Goal: Task Accomplishment & Management: Use online tool/utility

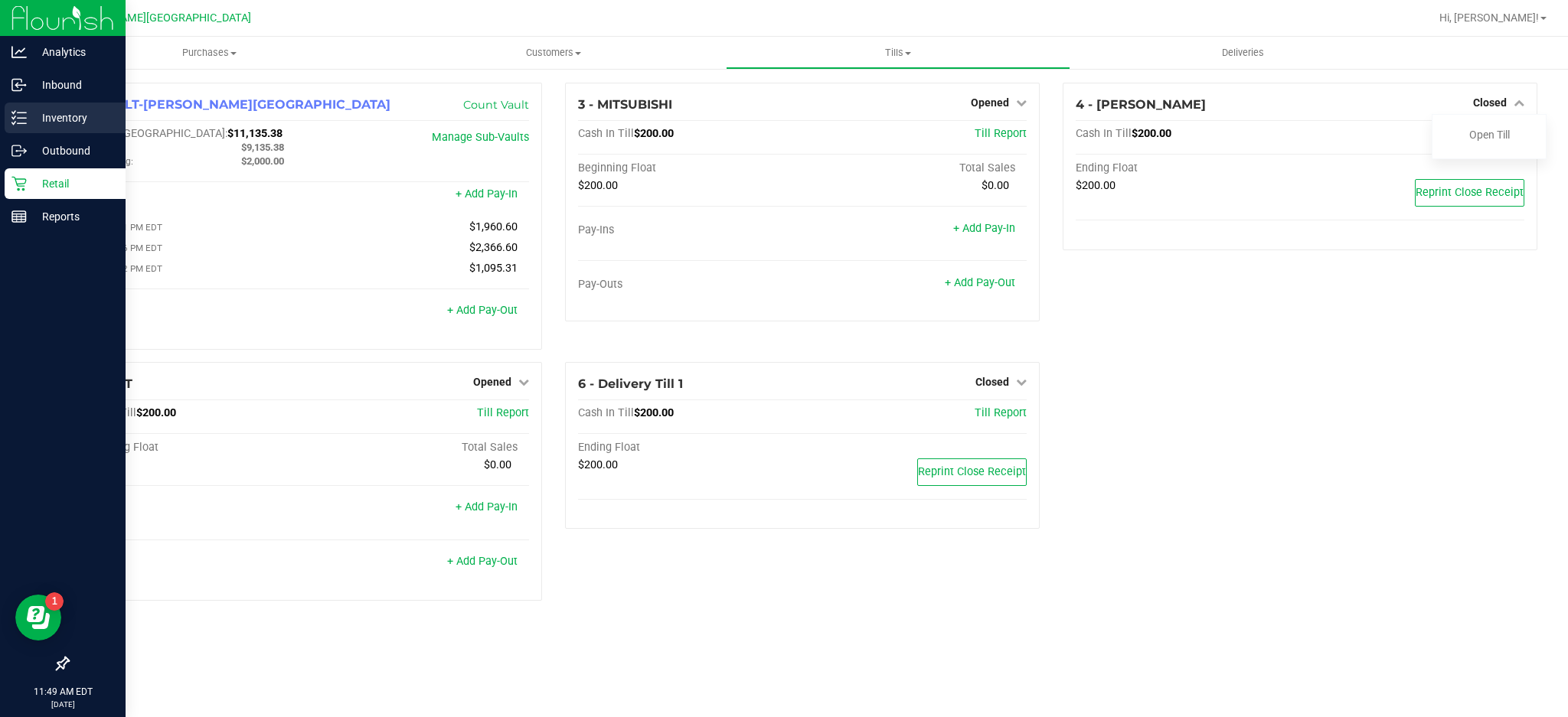
click at [55, 118] on p "Inventory" at bounding box center [72, 118] width 92 height 18
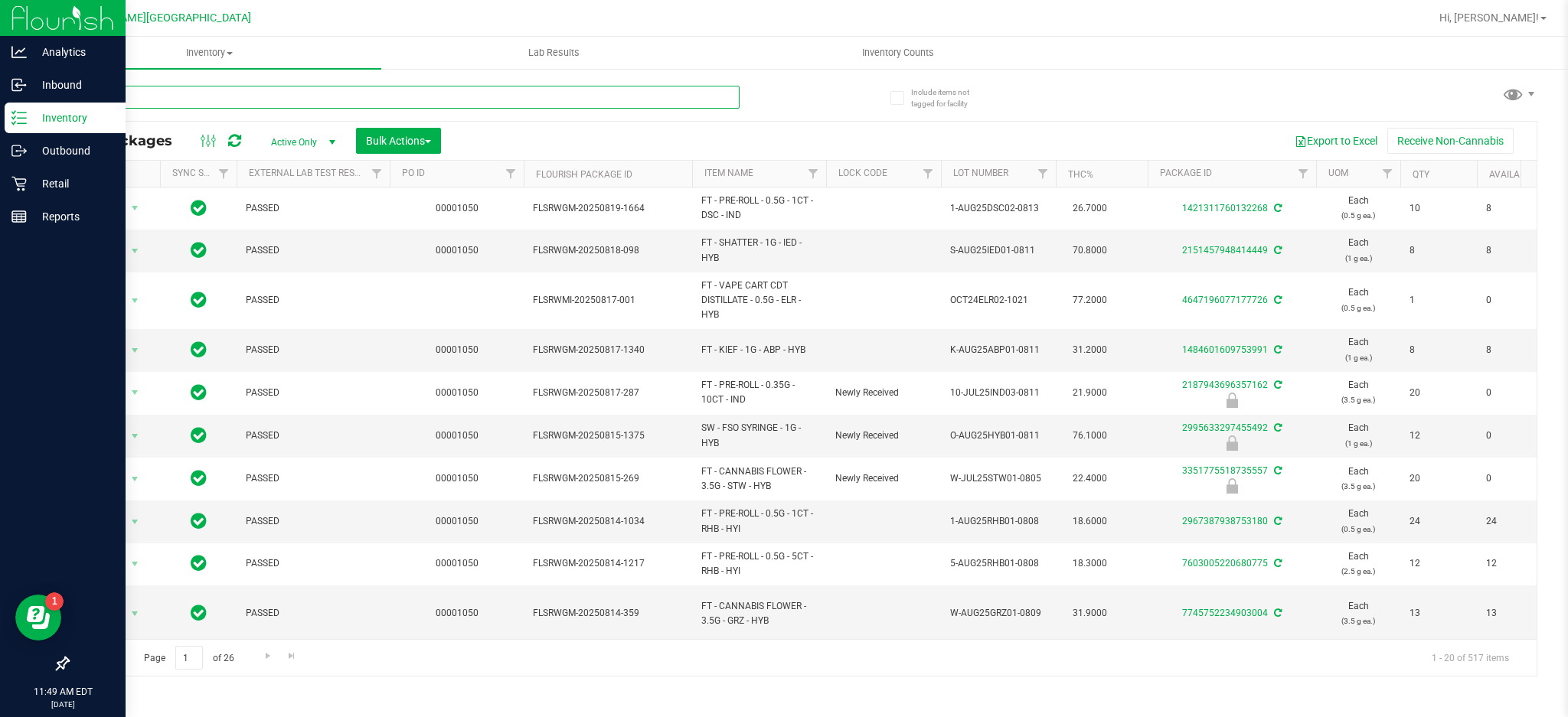
click at [447, 106] on input "text" at bounding box center [403, 97] width 672 height 23
type input "6979355475541896"
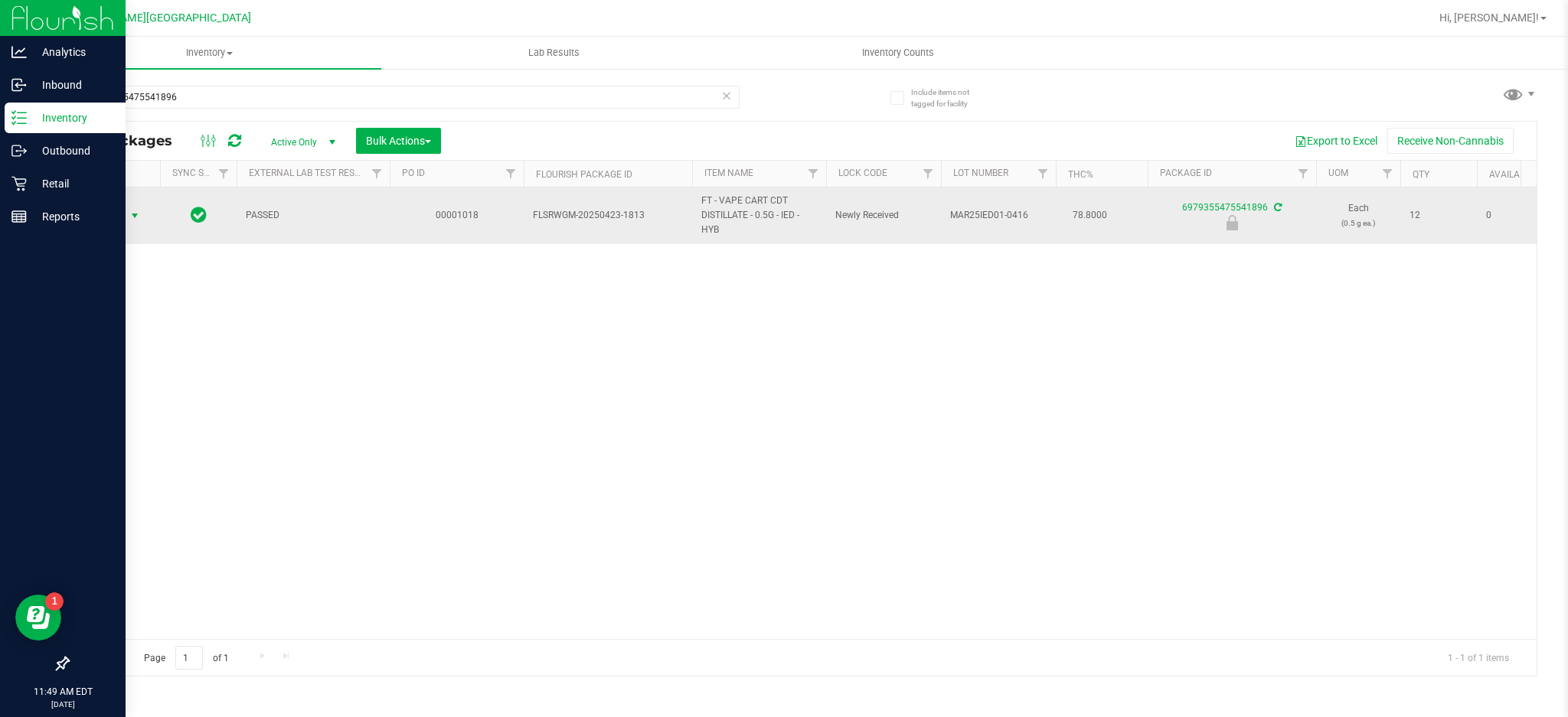
click at [132, 211] on span "select" at bounding box center [135, 215] width 12 height 12
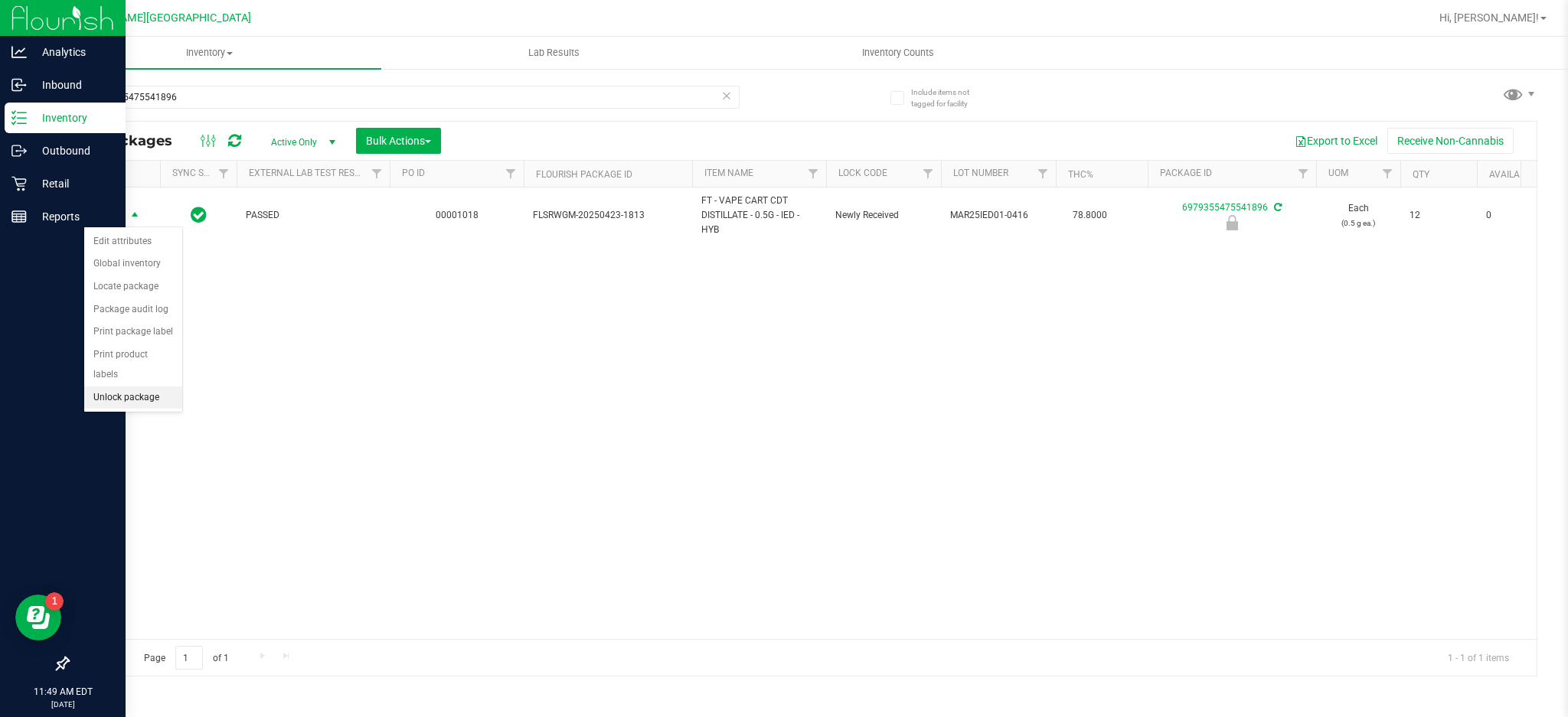
click at [137, 389] on li "Unlock package" at bounding box center [132, 398] width 98 height 23
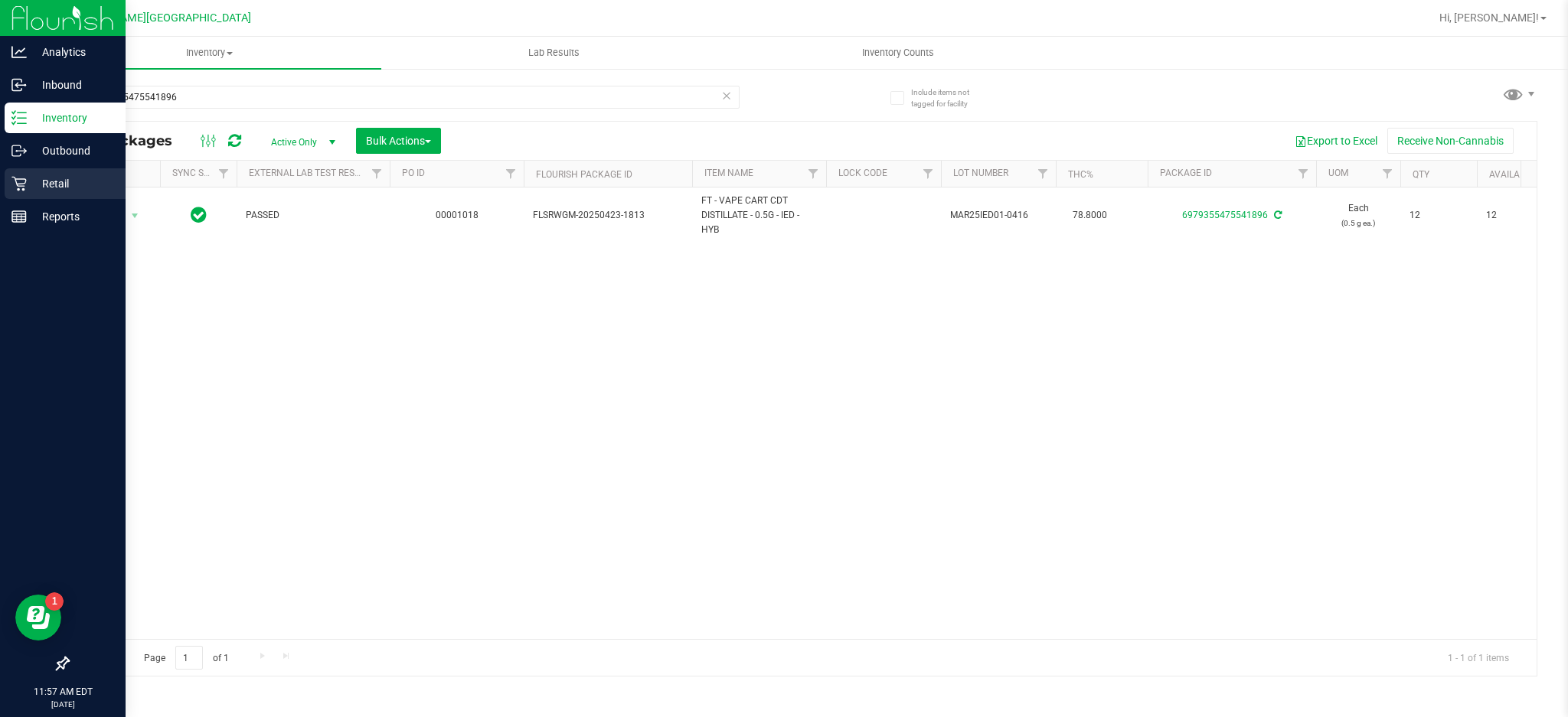
click at [55, 188] on p "Retail" at bounding box center [72, 184] width 92 height 18
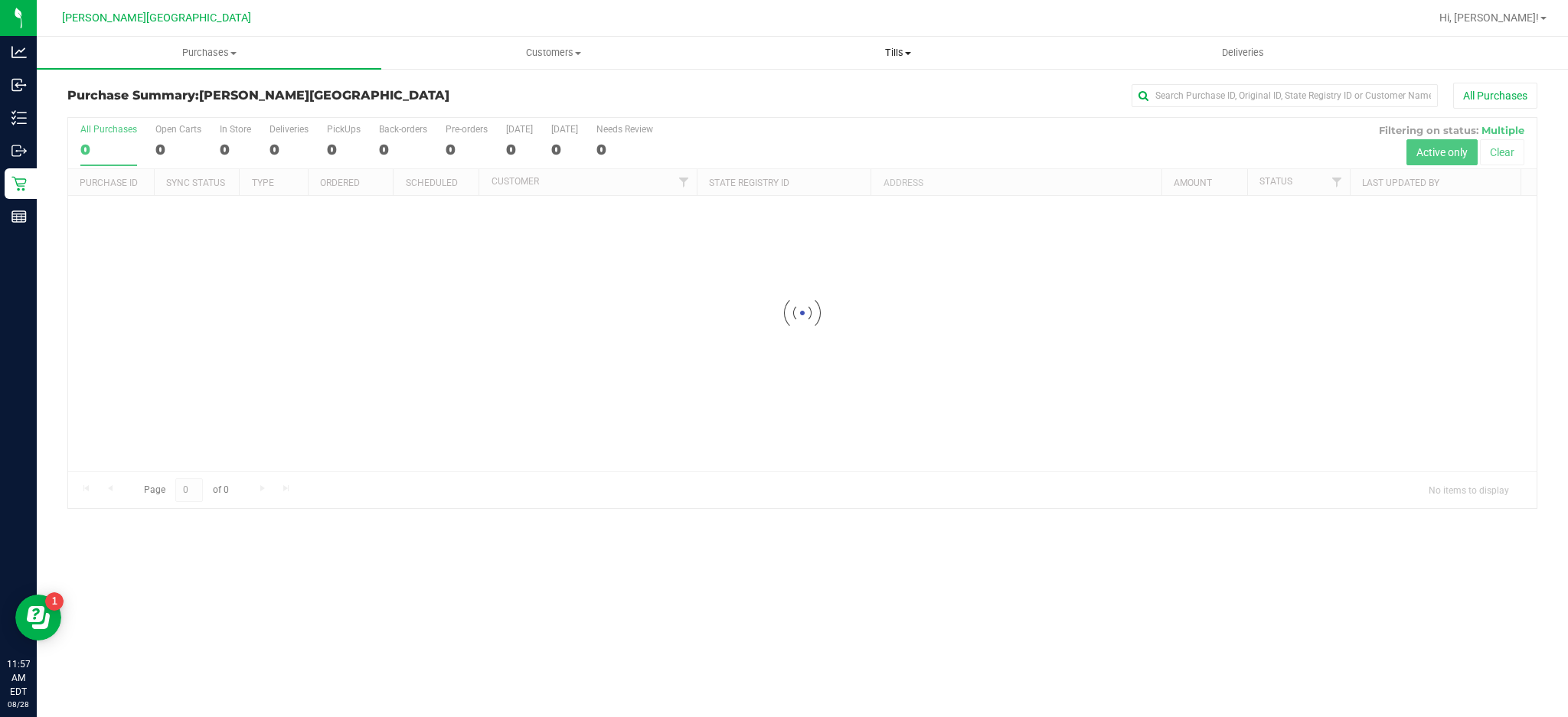
click at [909, 58] on span "Tills" at bounding box center [898, 53] width 343 height 14
click at [844, 83] on li "Manage tills" at bounding box center [898, 92] width 345 height 18
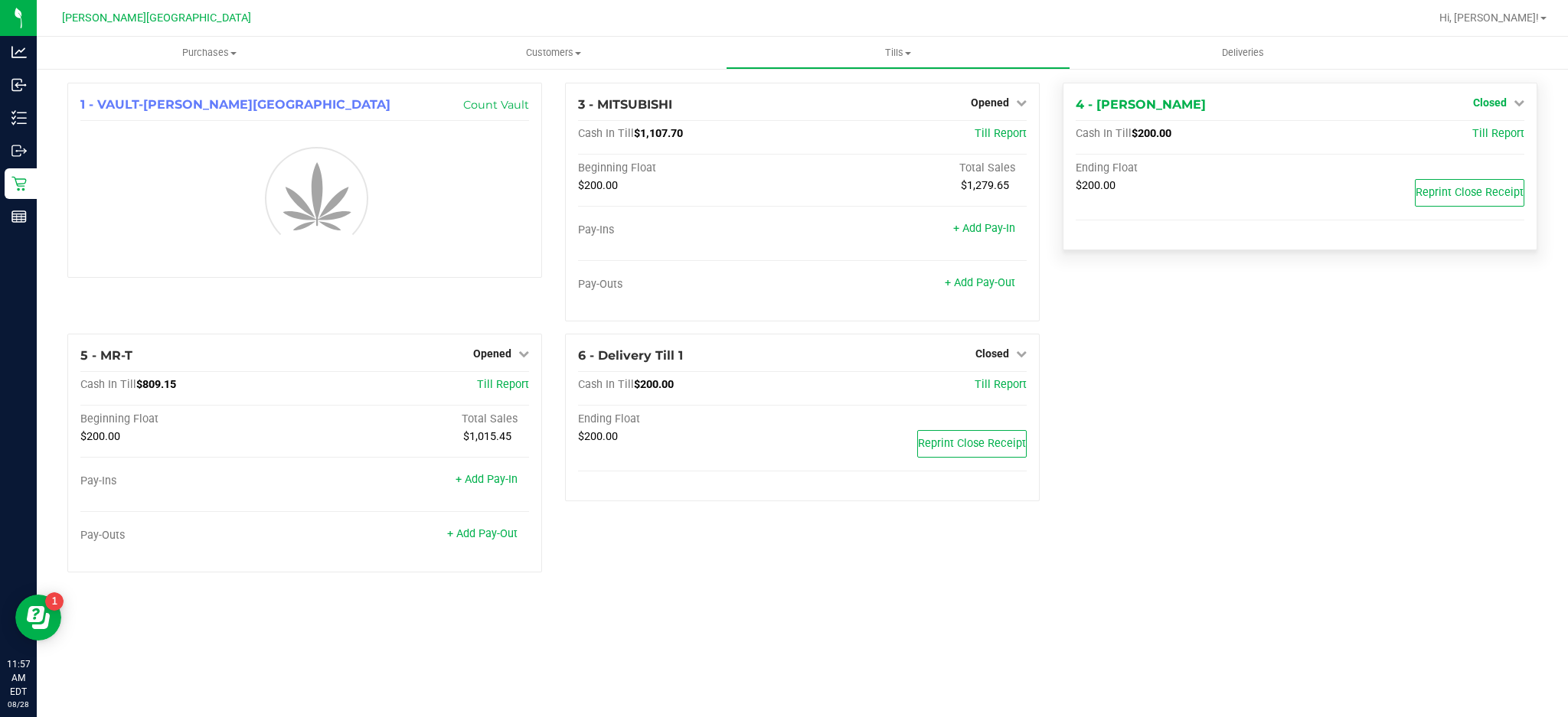
click at [1488, 98] on span "Closed" at bounding box center [1489, 102] width 34 height 12
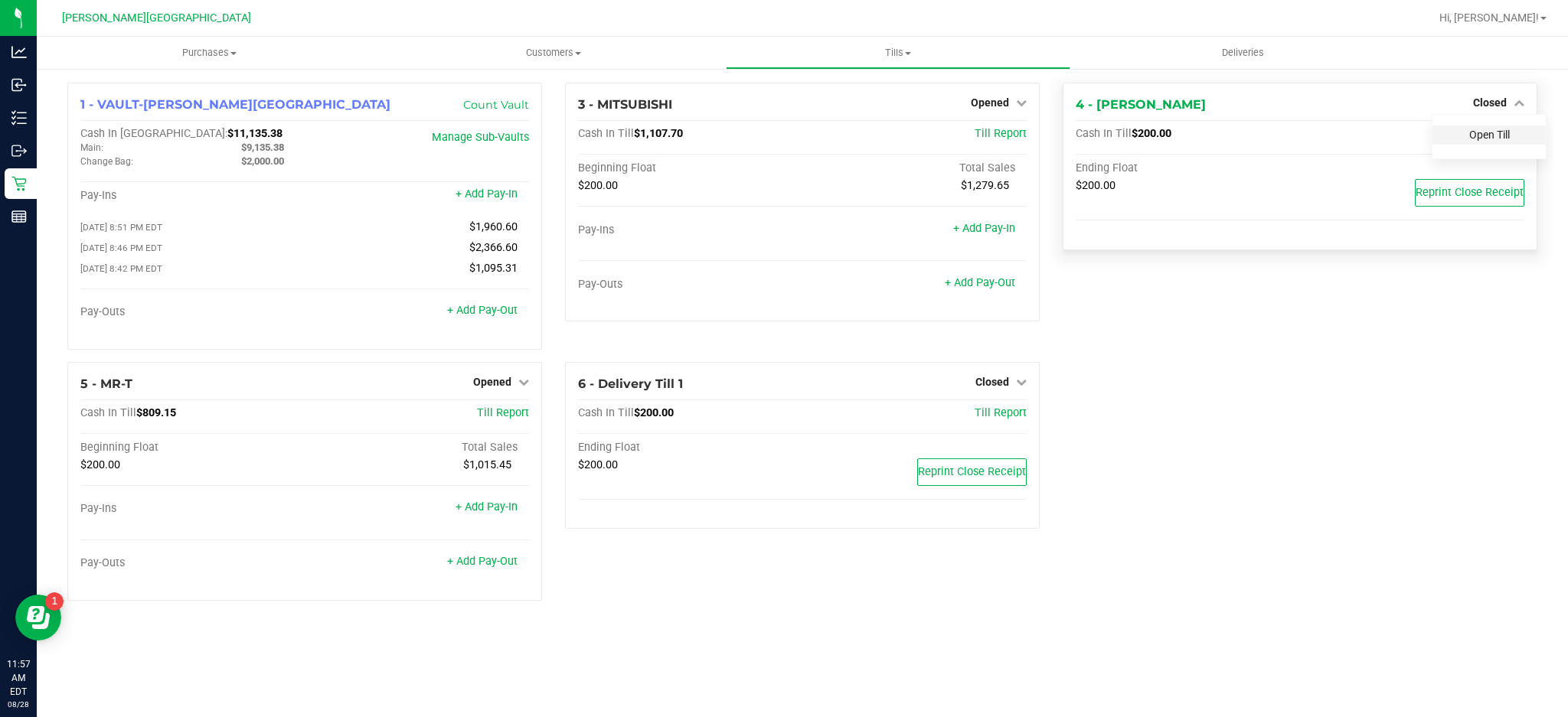
click at [1496, 132] on link "Open Till" at bounding box center [1489, 135] width 41 height 12
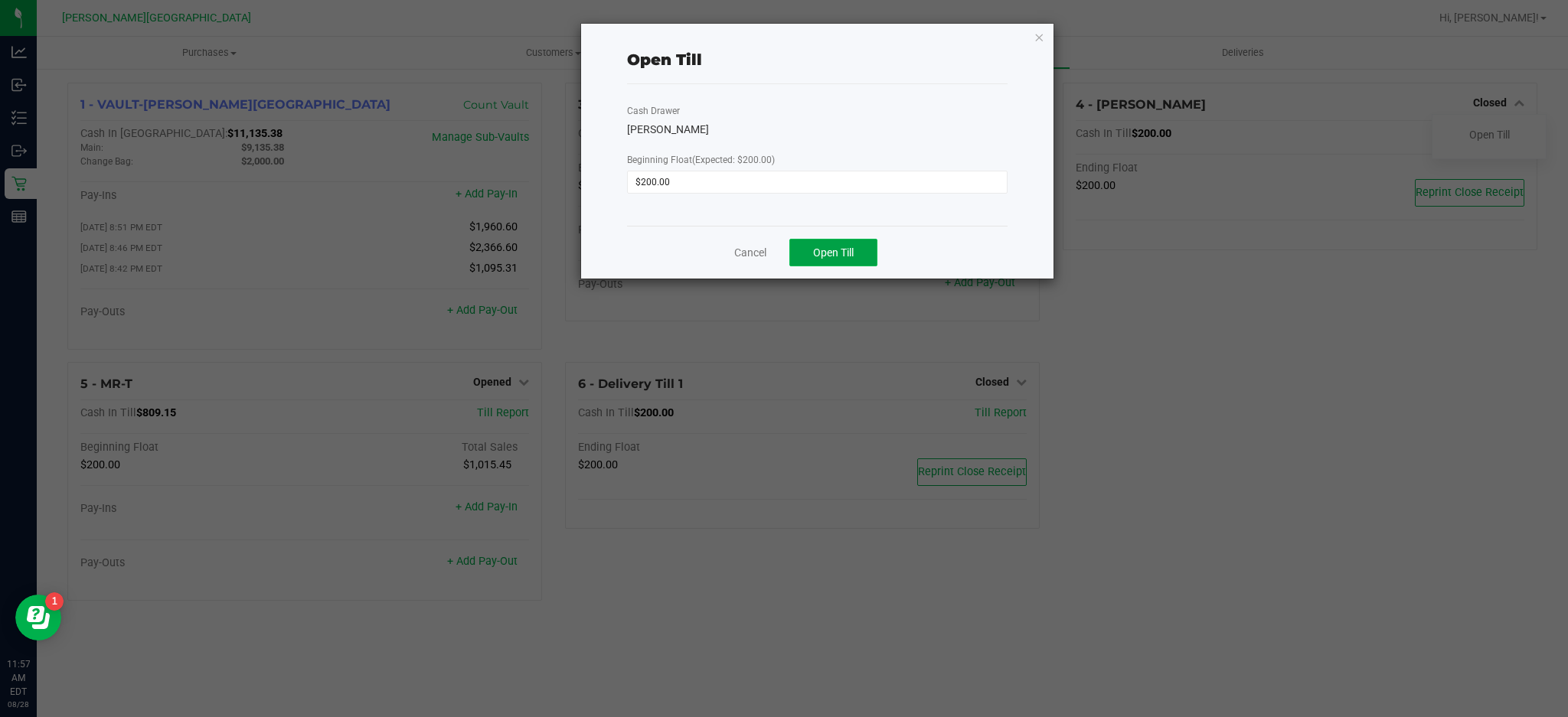
click at [867, 260] on button "Open Till" at bounding box center [833, 252] width 88 height 28
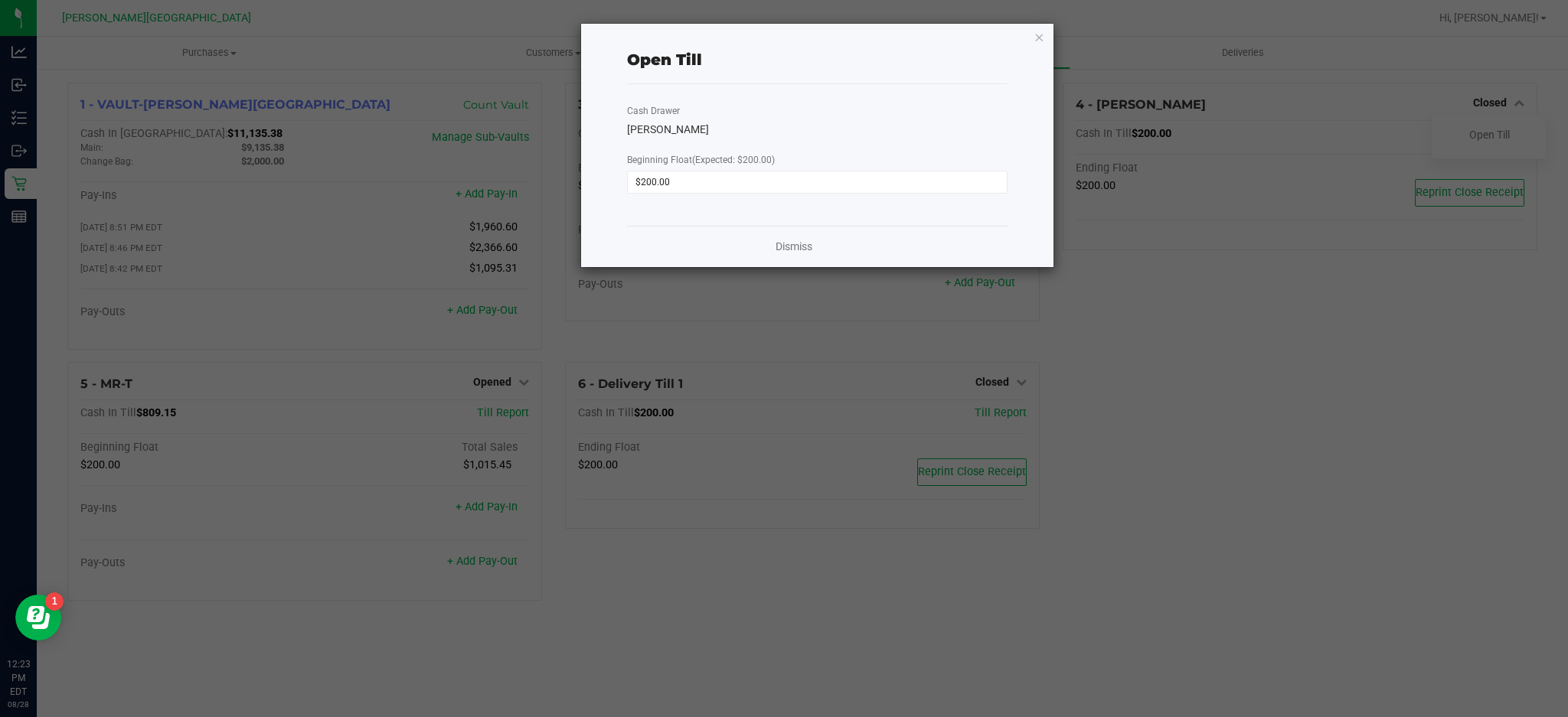
click at [801, 255] on div "Dismiss" at bounding box center [817, 246] width 380 height 42
click at [801, 248] on link "Dismiss" at bounding box center [794, 246] width 37 height 16
